Goal: Leave review/rating

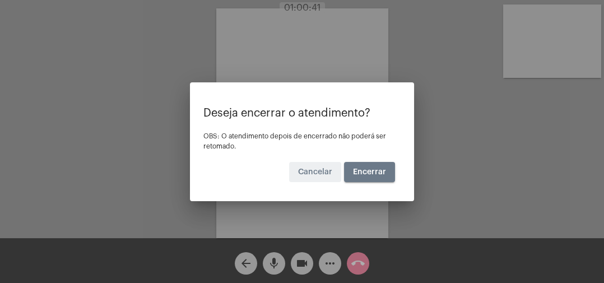
click at [382, 175] on span "Encerrar" at bounding box center [369, 172] width 33 height 8
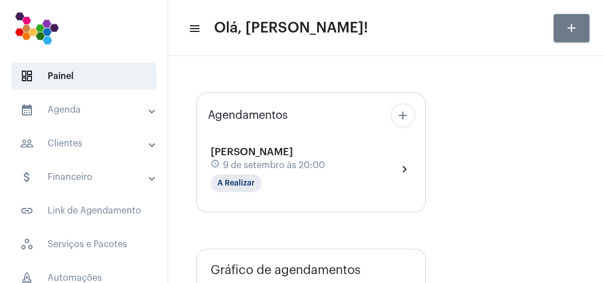
type input "[URL][DOMAIN_NAME]"
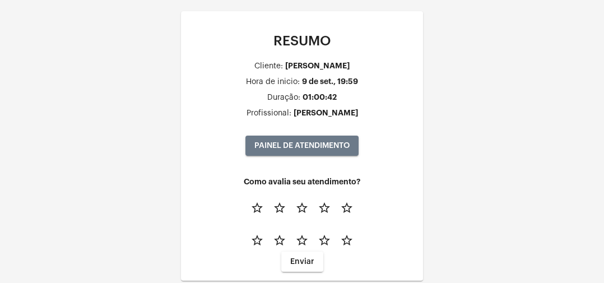
click at [350, 238] on mat-icon "star_border" at bounding box center [346, 240] width 13 height 13
click at [333, 211] on button "star_border" at bounding box center [324, 207] width 22 height 22
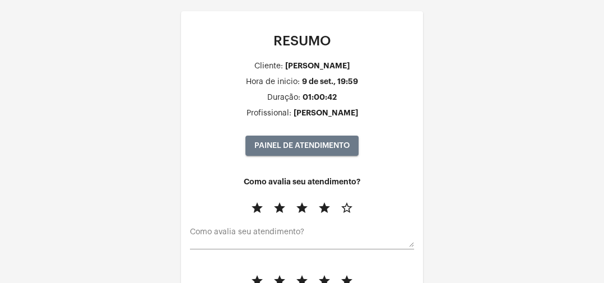
click at [351, 202] on mat-icon "star_border" at bounding box center [346, 207] width 13 height 13
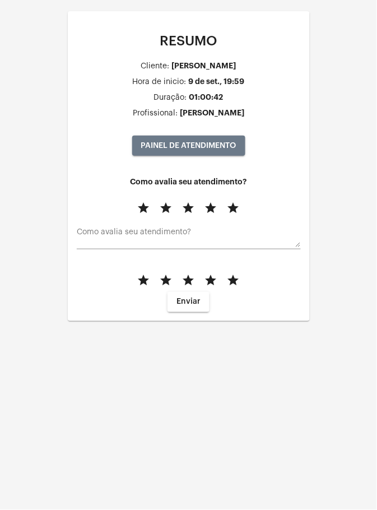
click at [201, 282] on button "Enviar" at bounding box center [188, 302] width 42 height 20
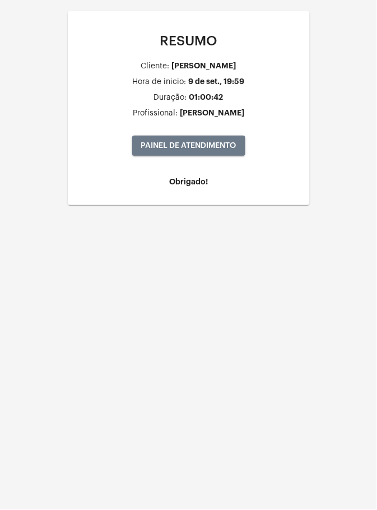
click at [207, 185] on h4 "Obrigado!" at bounding box center [189, 182] width 224 height 8
